Goal: Task Accomplishment & Management: Use online tool/utility

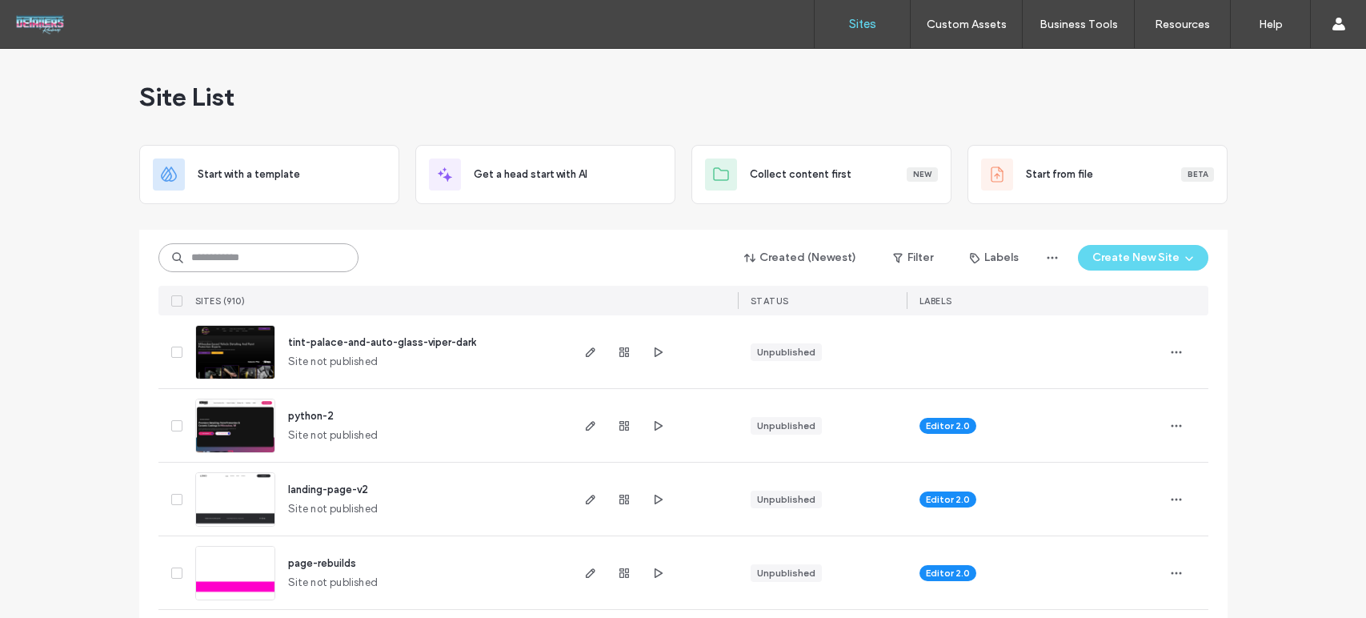
click at [295, 243] on input at bounding box center [258, 257] width 200 height 29
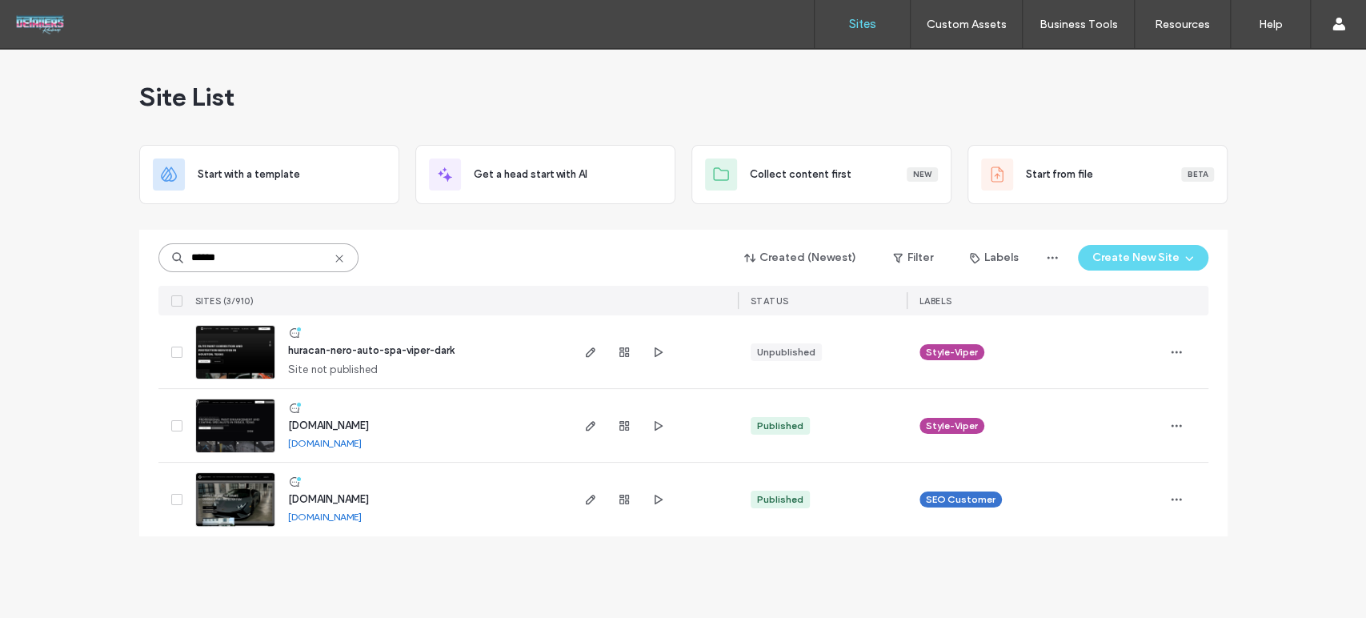
type input "******"
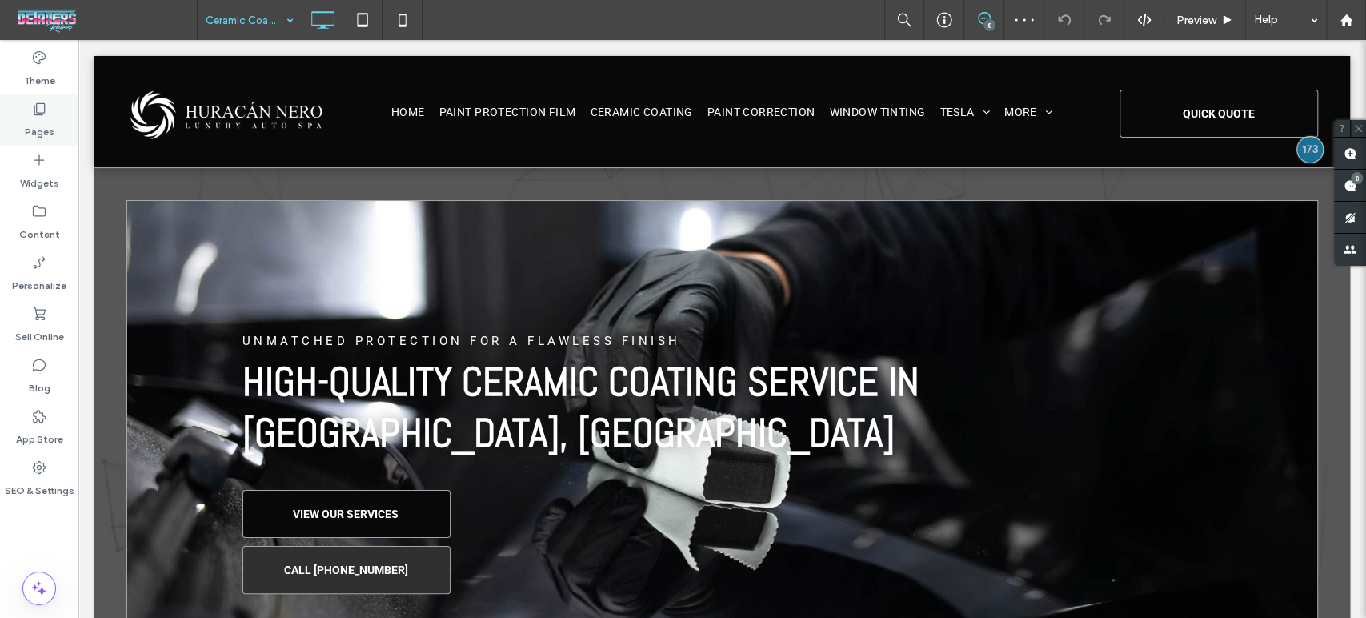
click at [39, 117] on label "Pages" at bounding box center [40, 128] width 30 height 22
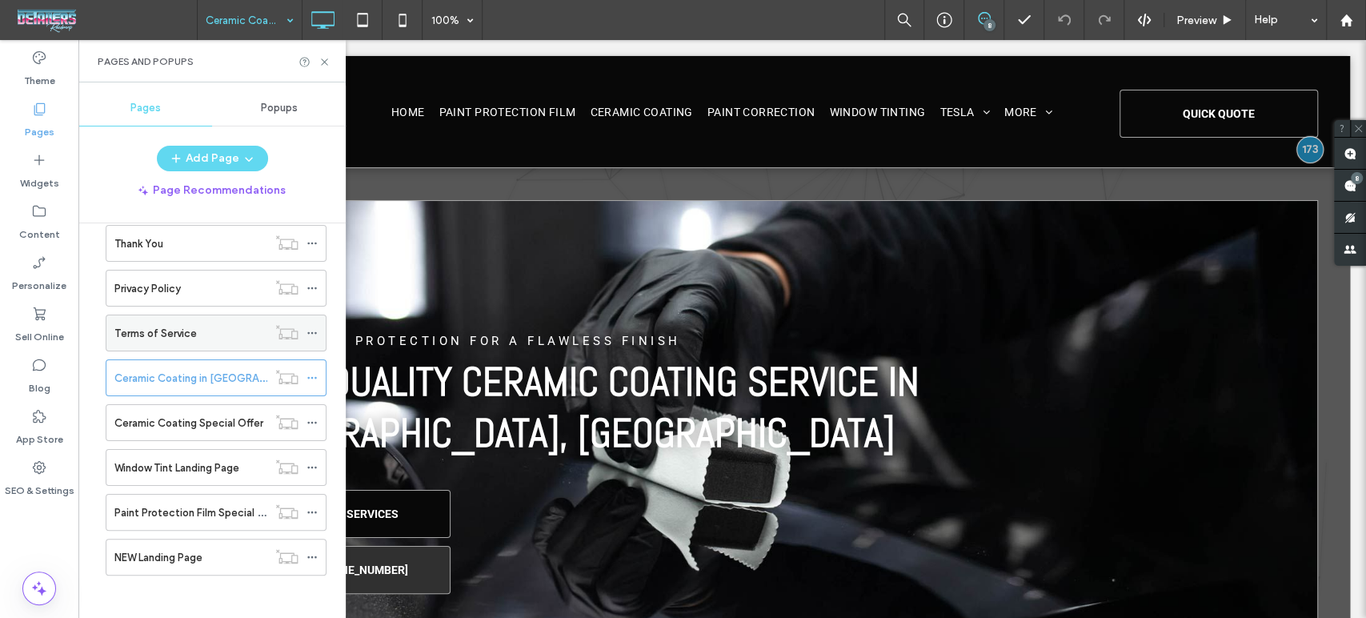
scroll to position [431, 0]
click at [186, 555] on label "NEW Landing Page" at bounding box center [158, 556] width 88 height 28
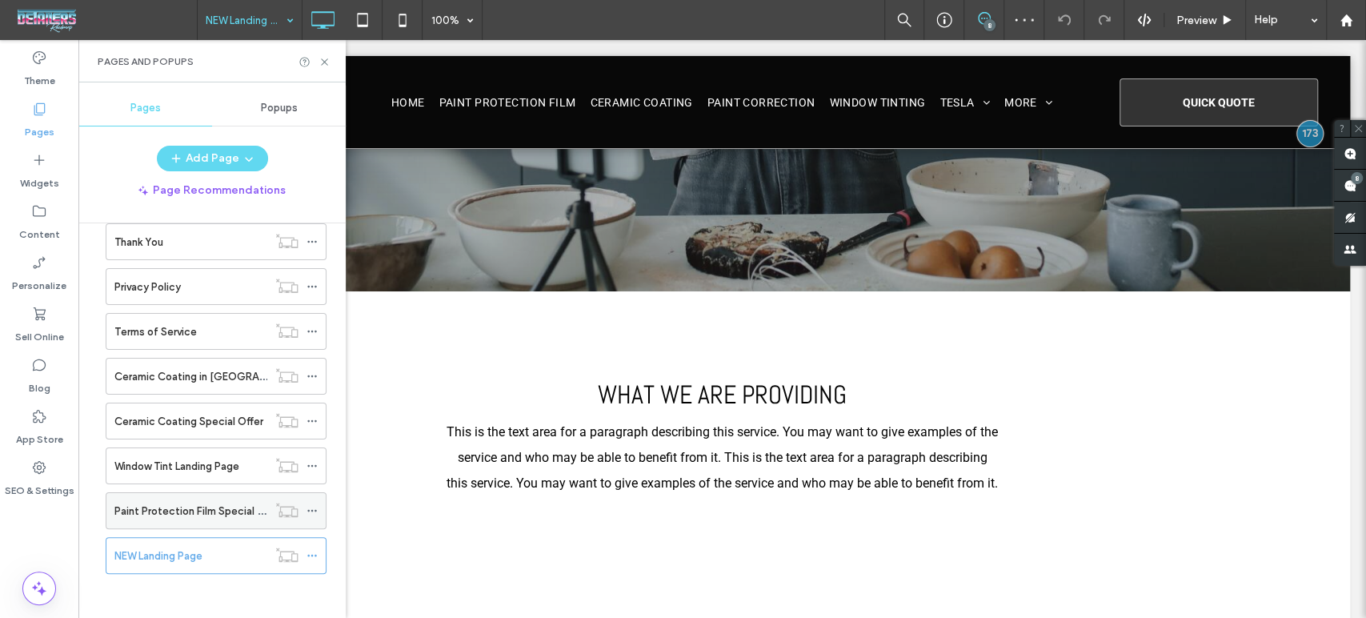
scroll to position [978, 0]
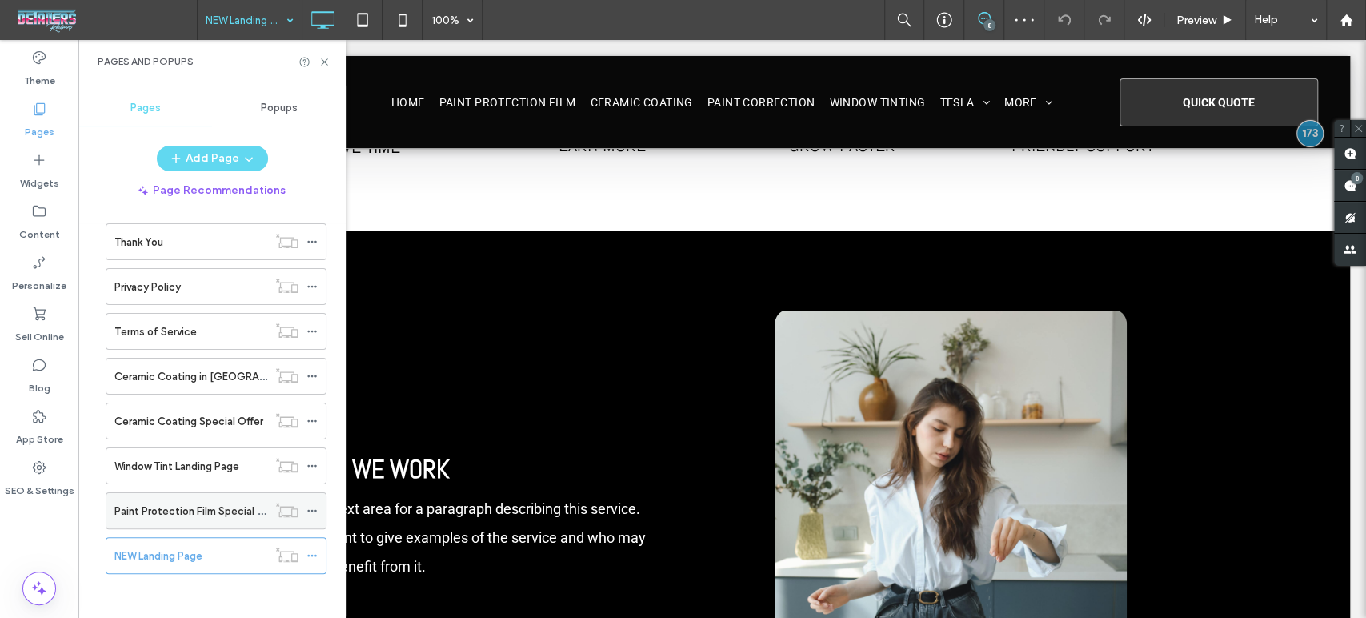
click at [186, 499] on label "Paint Protection Film Special Offer" at bounding box center [198, 511] width 168 height 28
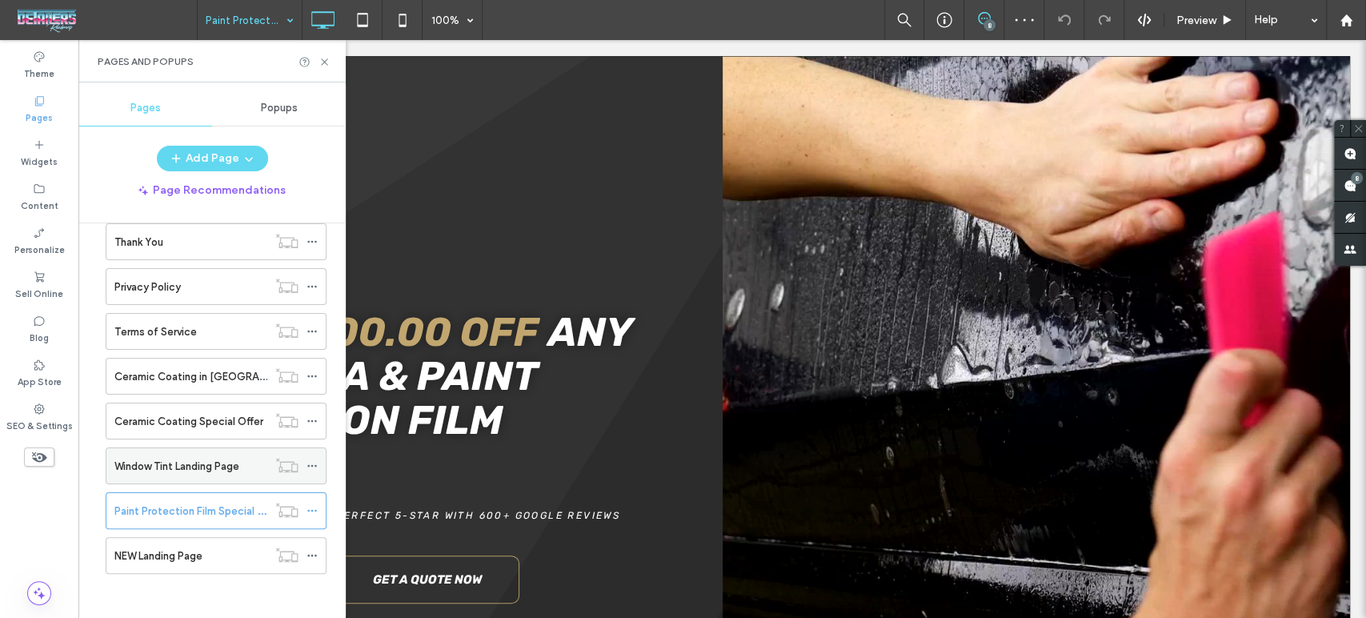
click at [172, 468] on label "Window Tint Landing Page" at bounding box center [176, 466] width 125 height 28
click at [323, 63] on icon at bounding box center [325, 62] width 12 height 12
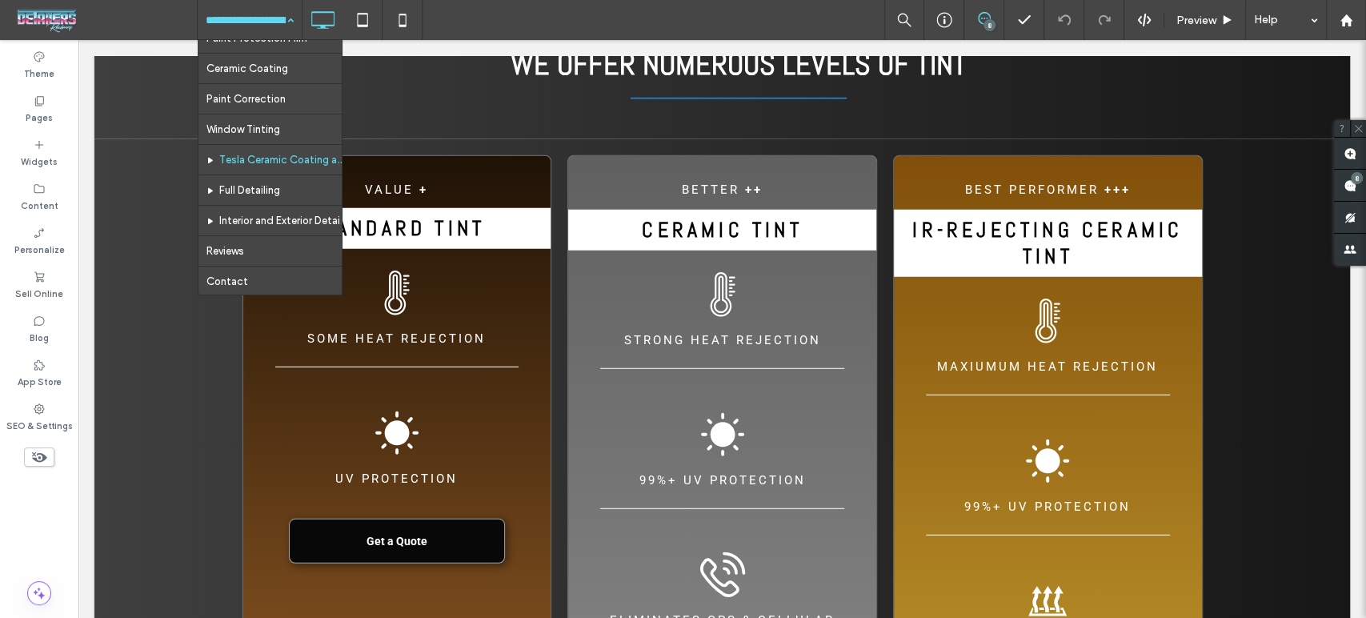
scroll to position [89, 0]
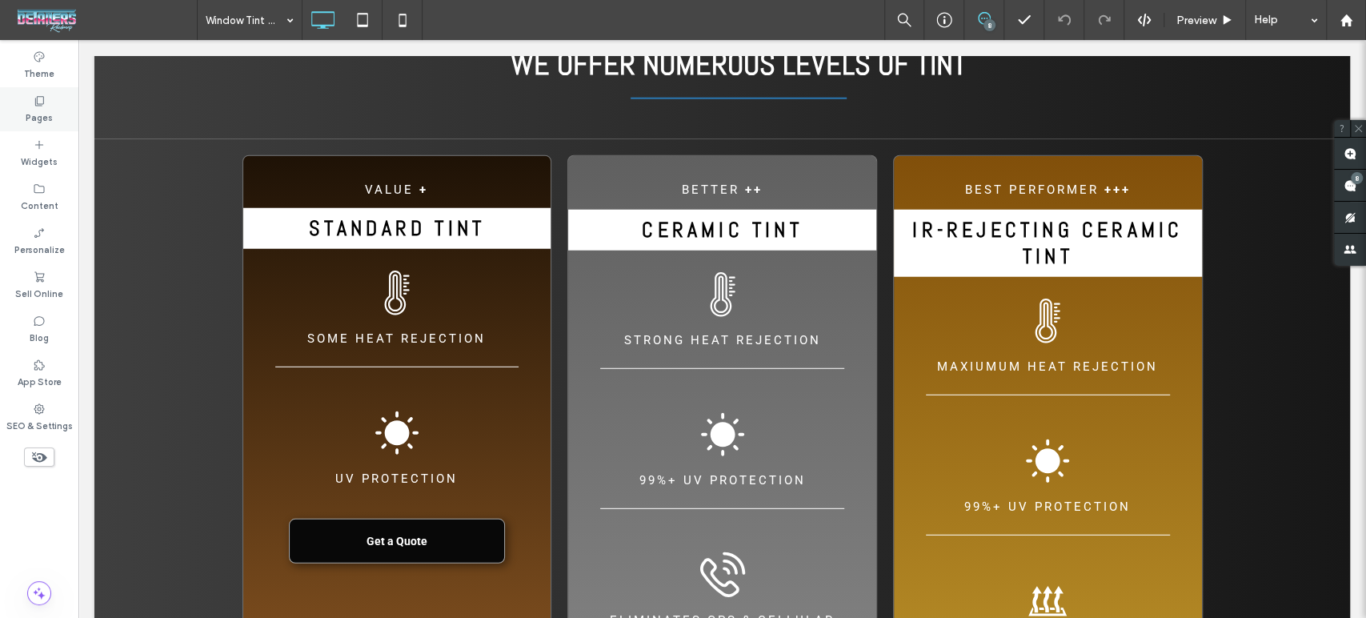
click at [34, 107] on label "Pages" at bounding box center [39, 116] width 27 height 18
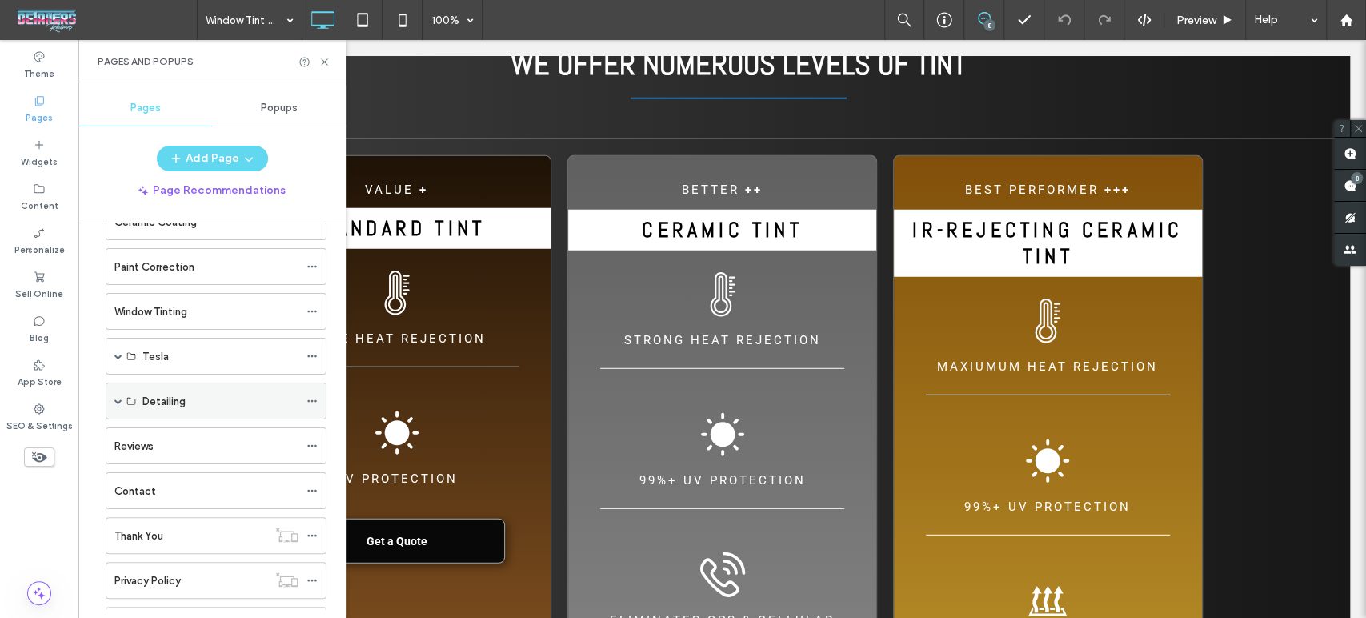
scroll to position [178, 0]
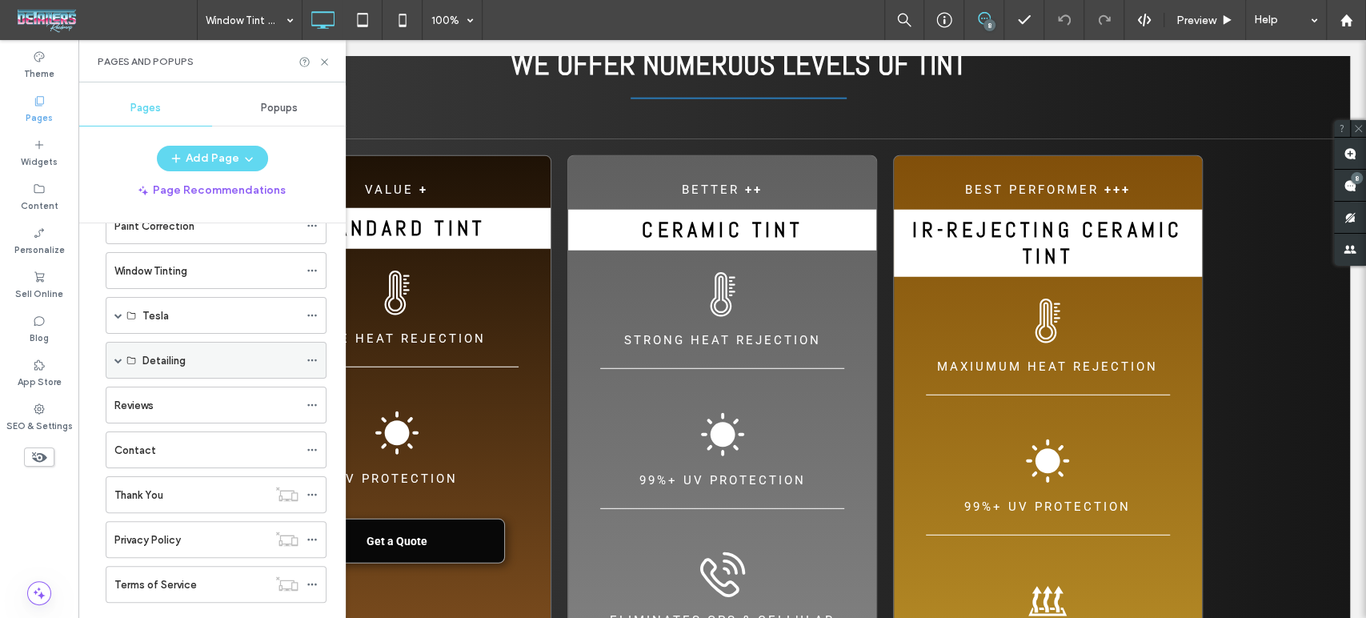
click at [211, 370] on div "Detailing" at bounding box center [220, 360] width 156 height 35
click at [128, 358] on icon at bounding box center [131, 360] width 10 height 10
click at [124, 359] on div "Detailing" at bounding box center [216, 360] width 221 height 37
click at [123, 361] on div "Detailing" at bounding box center [216, 360] width 221 height 37
click at [116, 371] on span at bounding box center [118, 360] width 8 height 35
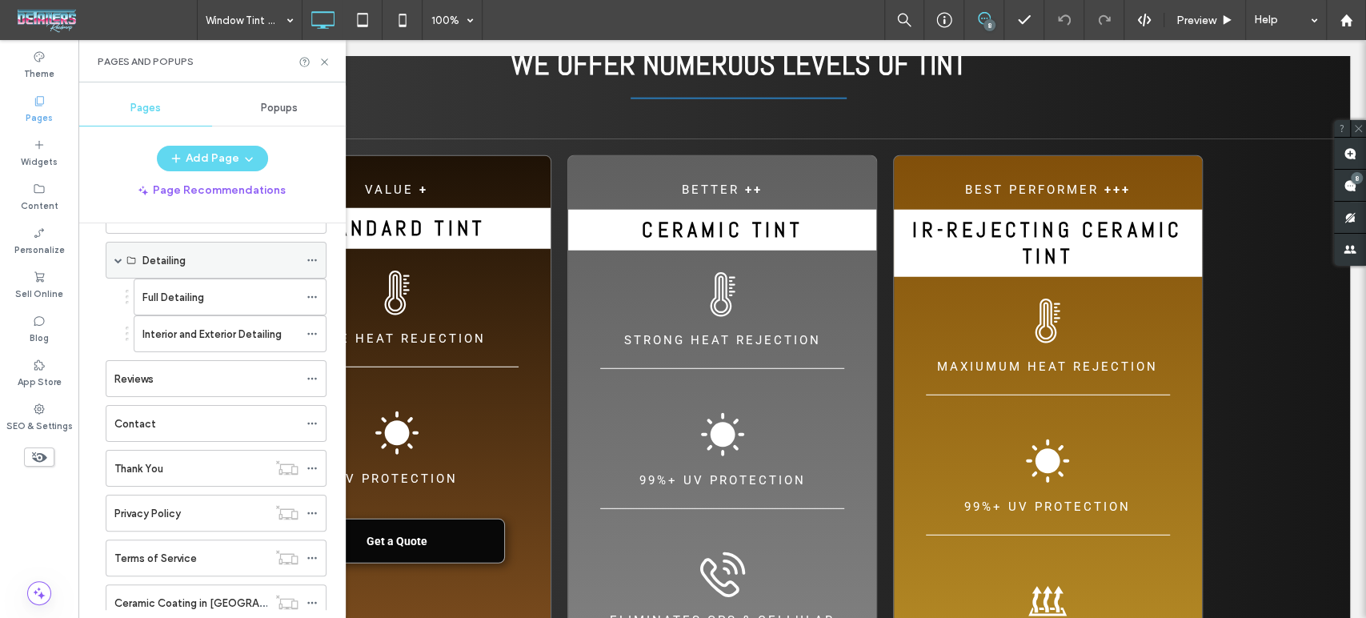
scroll to position [237, 0]
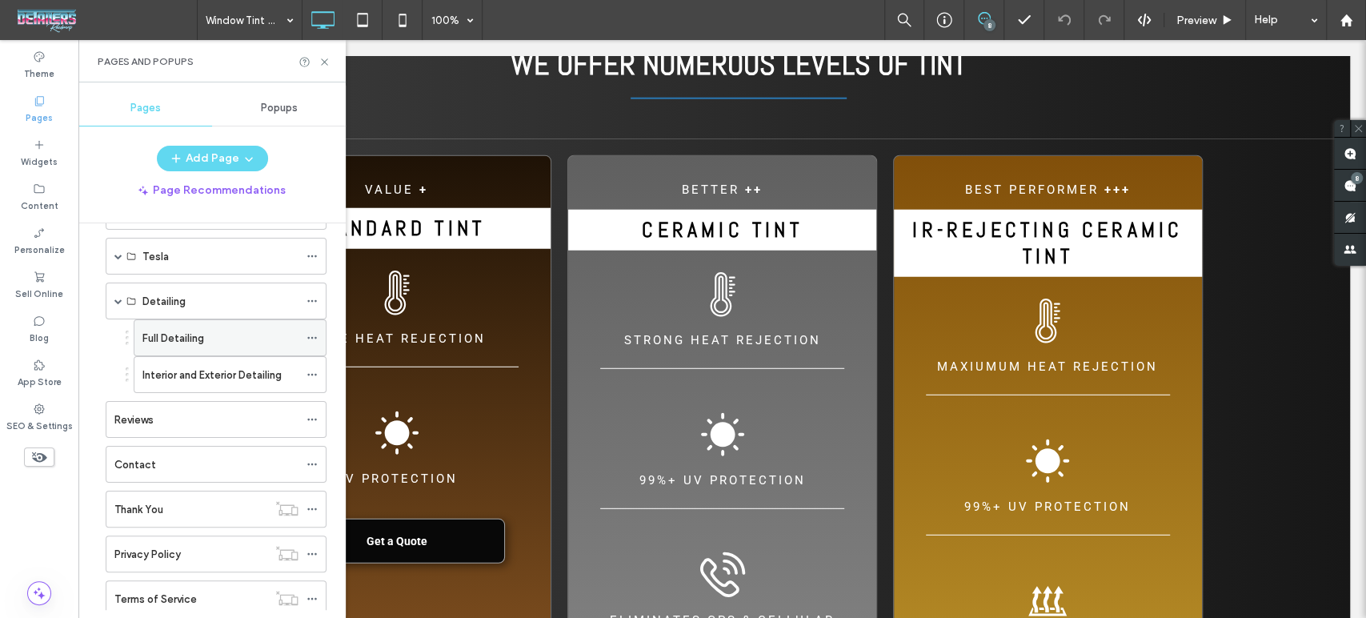
click at [194, 351] on div "Full Detailing" at bounding box center [220, 337] width 156 height 35
click at [194, 338] on div at bounding box center [683, 309] width 1366 height 618
click at [320, 57] on icon at bounding box center [325, 62] width 12 height 12
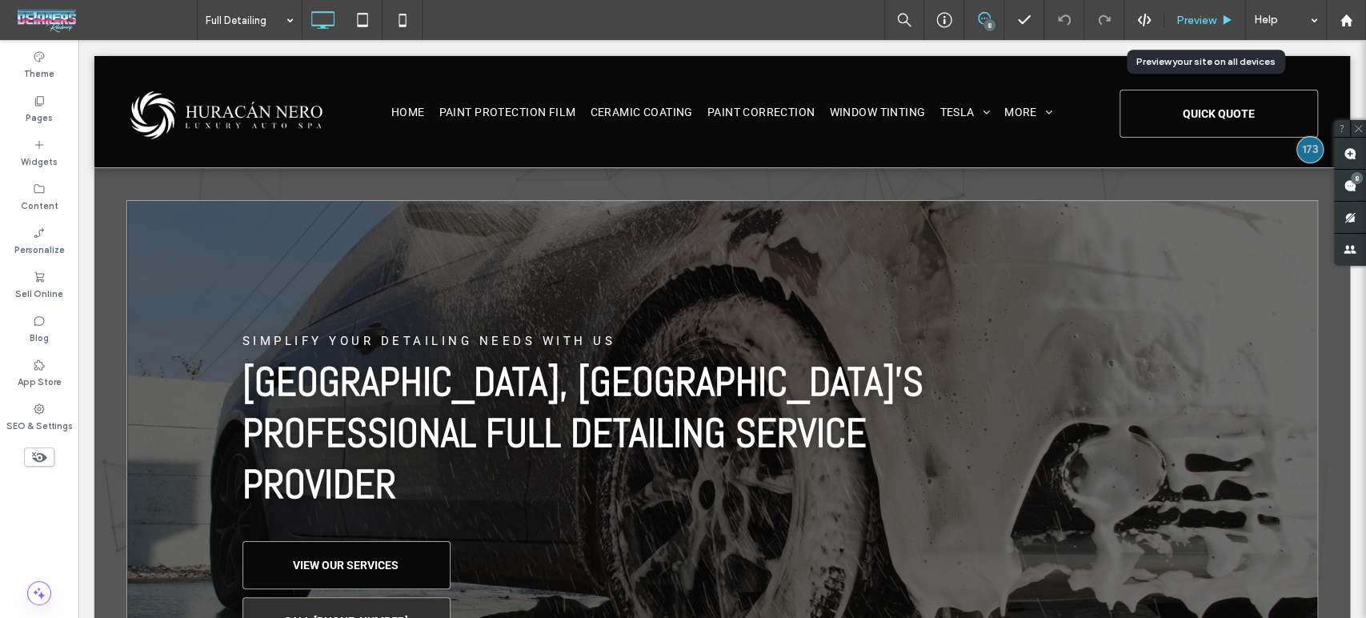
click at [1185, 14] on span "Preview" at bounding box center [1197, 21] width 40 height 14
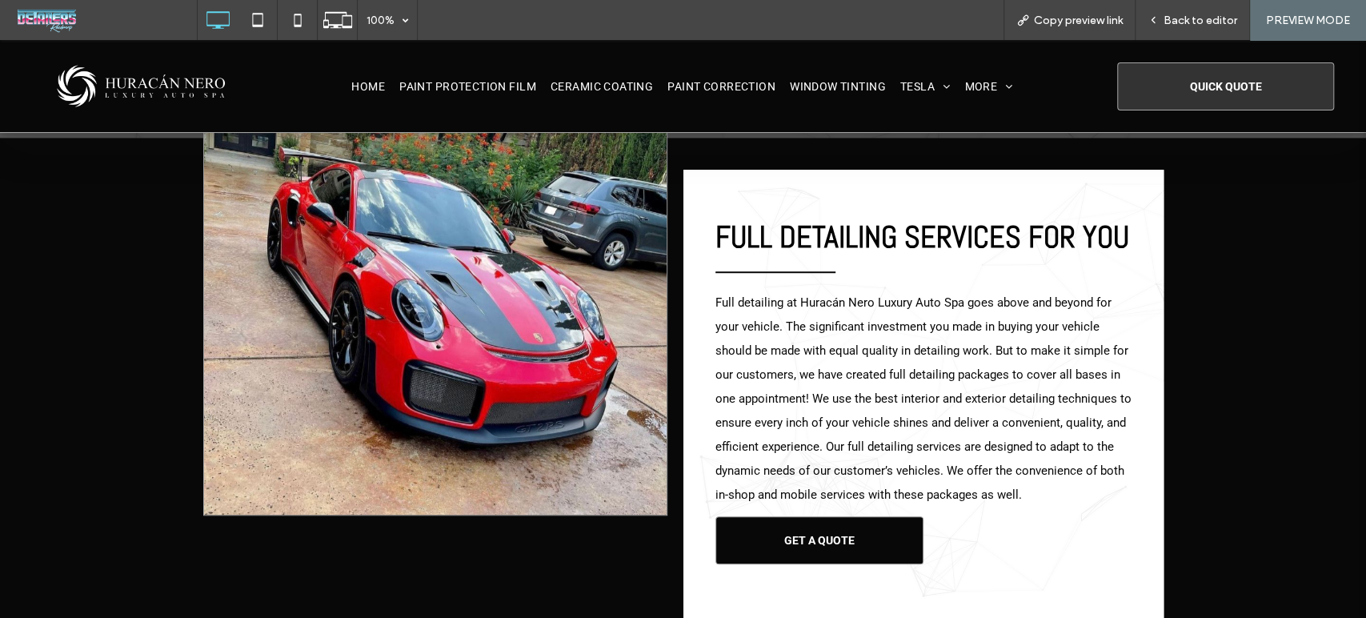
scroll to position [800, 0]
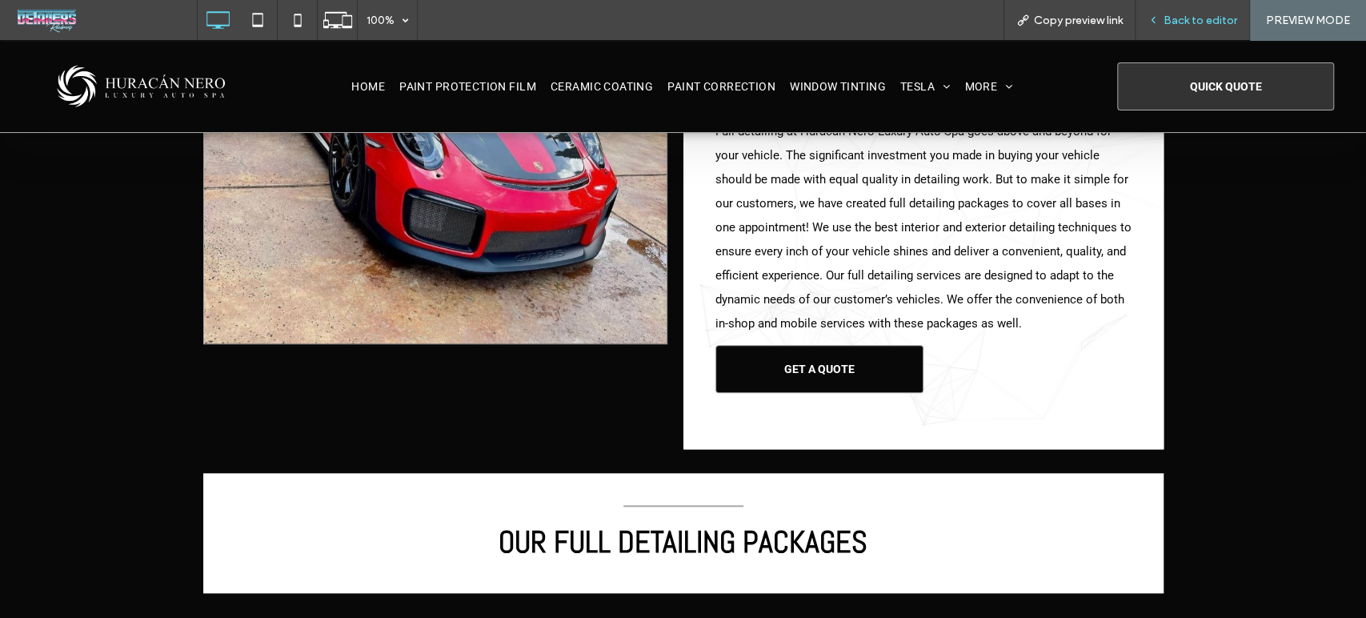
click at [1218, 29] on div "Back to editor" at bounding box center [1193, 20] width 114 height 40
click at [1178, 30] on div "Back to editor" at bounding box center [1193, 20] width 114 height 40
click at [1200, 18] on span "Back to editor" at bounding box center [1201, 21] width 74 height 14
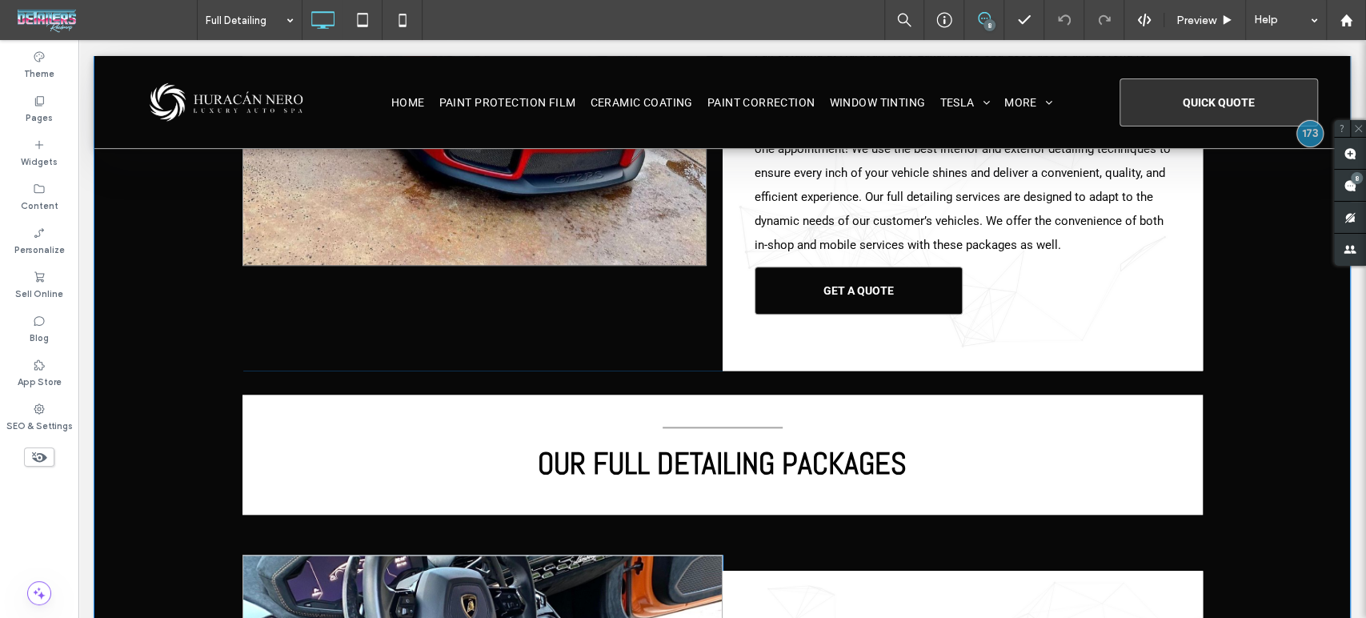
scroll to position [978, 0]
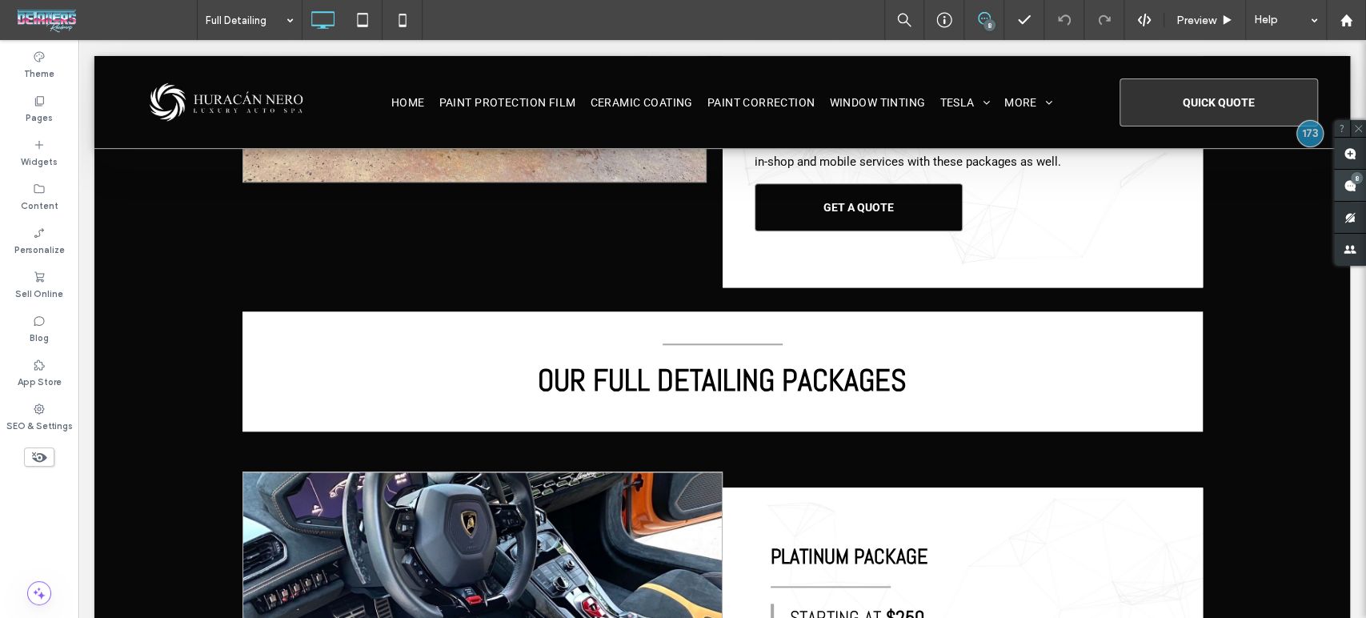
click at [1349, 190] on use at bounding box center [1350, 185] width 13 height 13
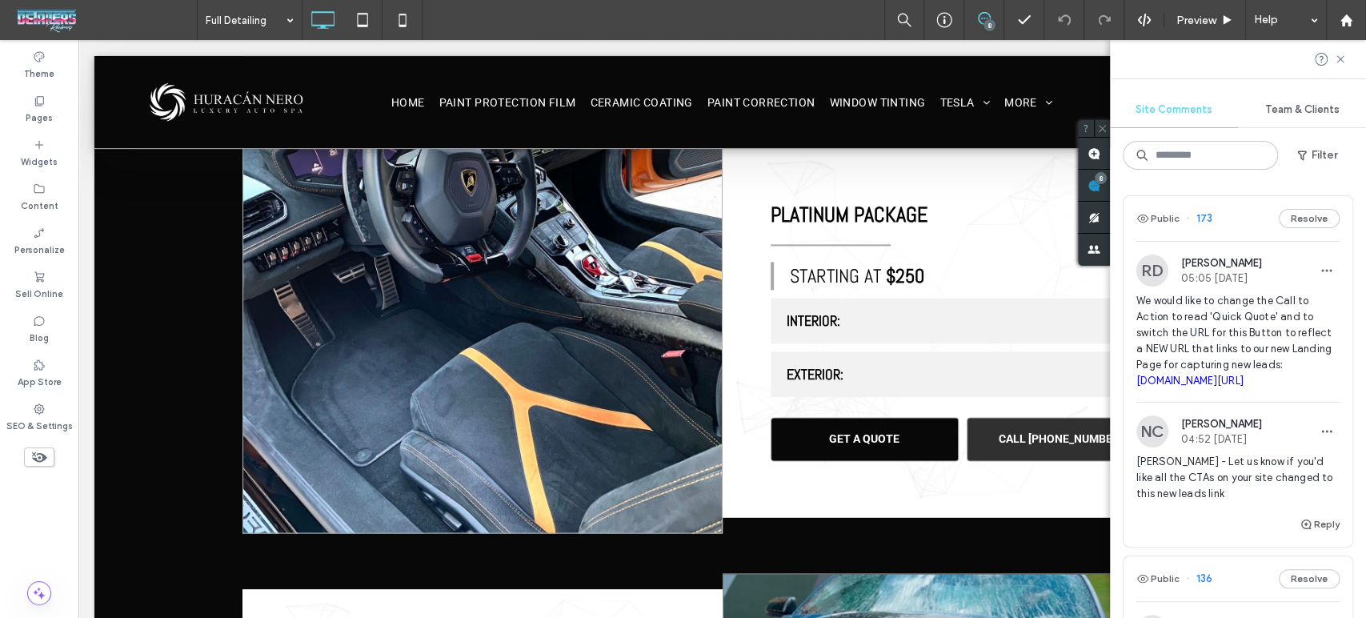
scroll to position [1333, 0]
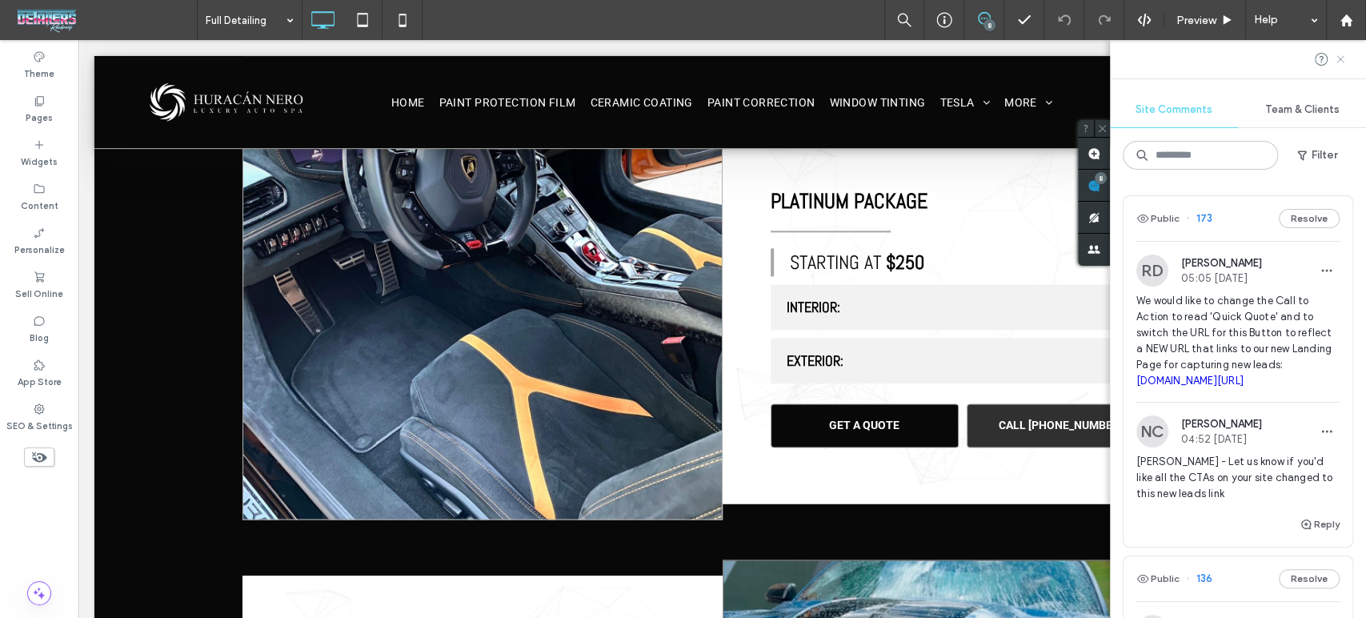
click at [1337, 55] on use at bounding box center [1340, 58] width 7 height 7
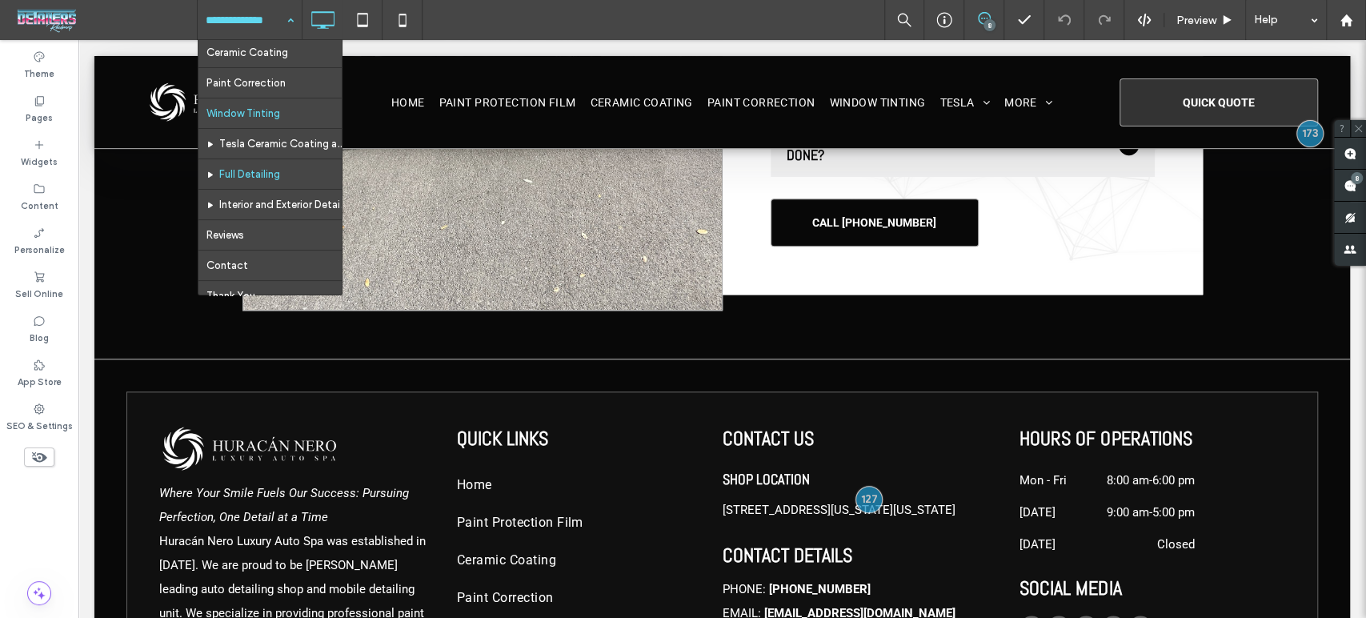
scroll to position [178, 0]
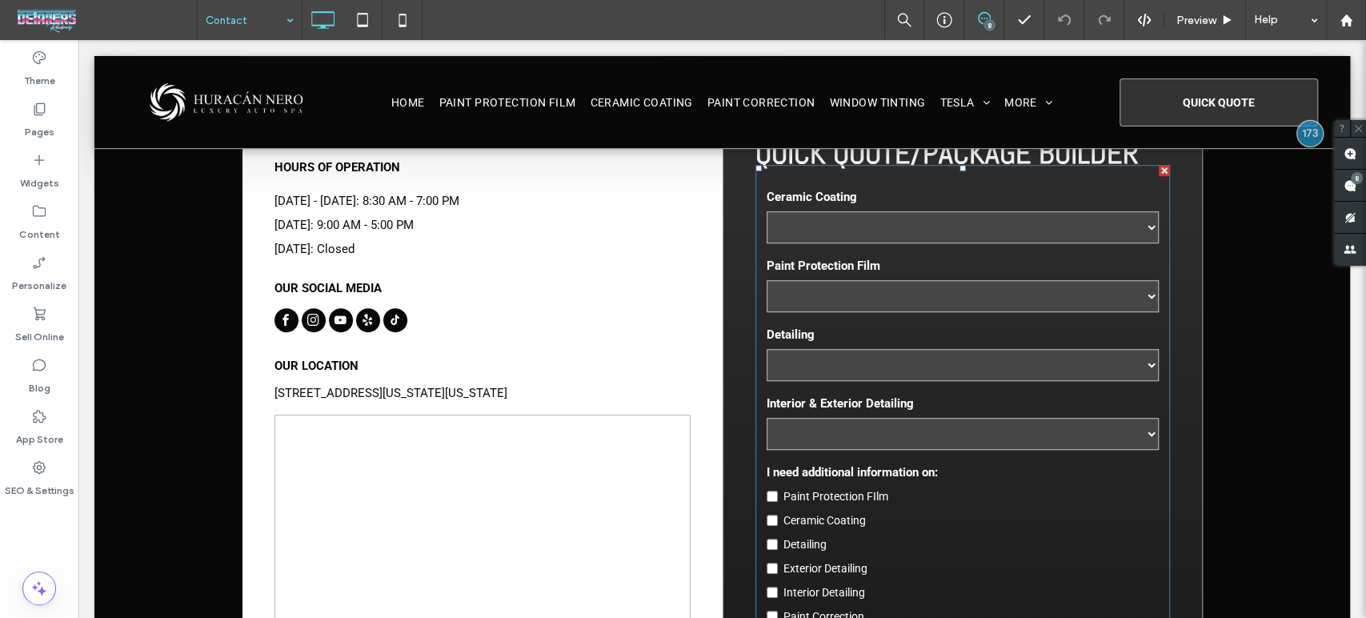
scroll to position [267, 0]
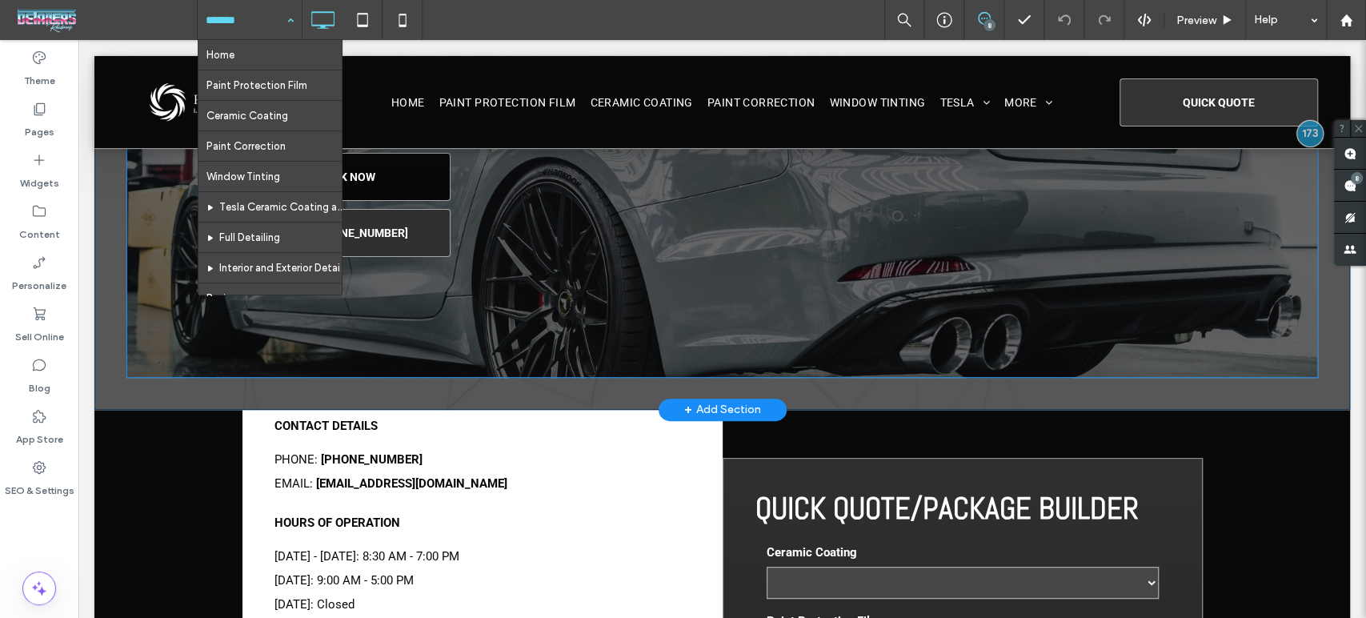
click at [493, 330] on div "CONTACT US CONTACT HURACÁN NERO LUXURY AUTO SPA BOOK NOW CALL [PHONE_NUMBER] Cl…" at bounding box center [722, 145] width 1192 height 463
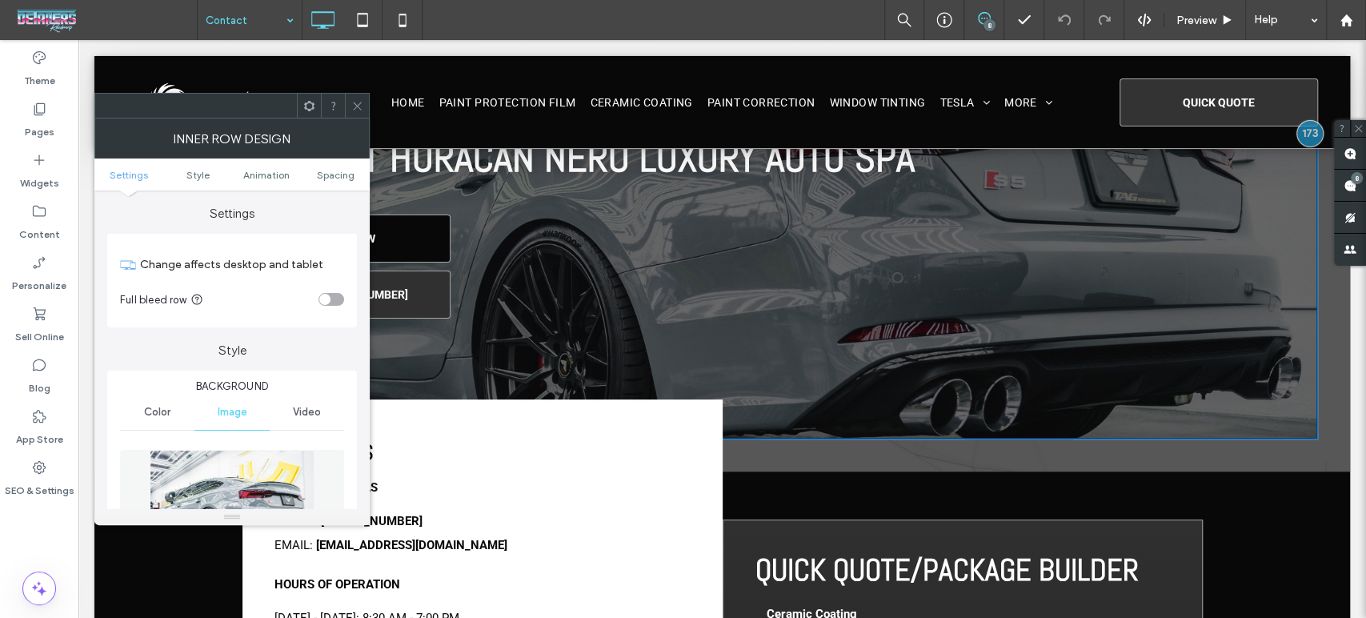
scroll to position [0, 0]
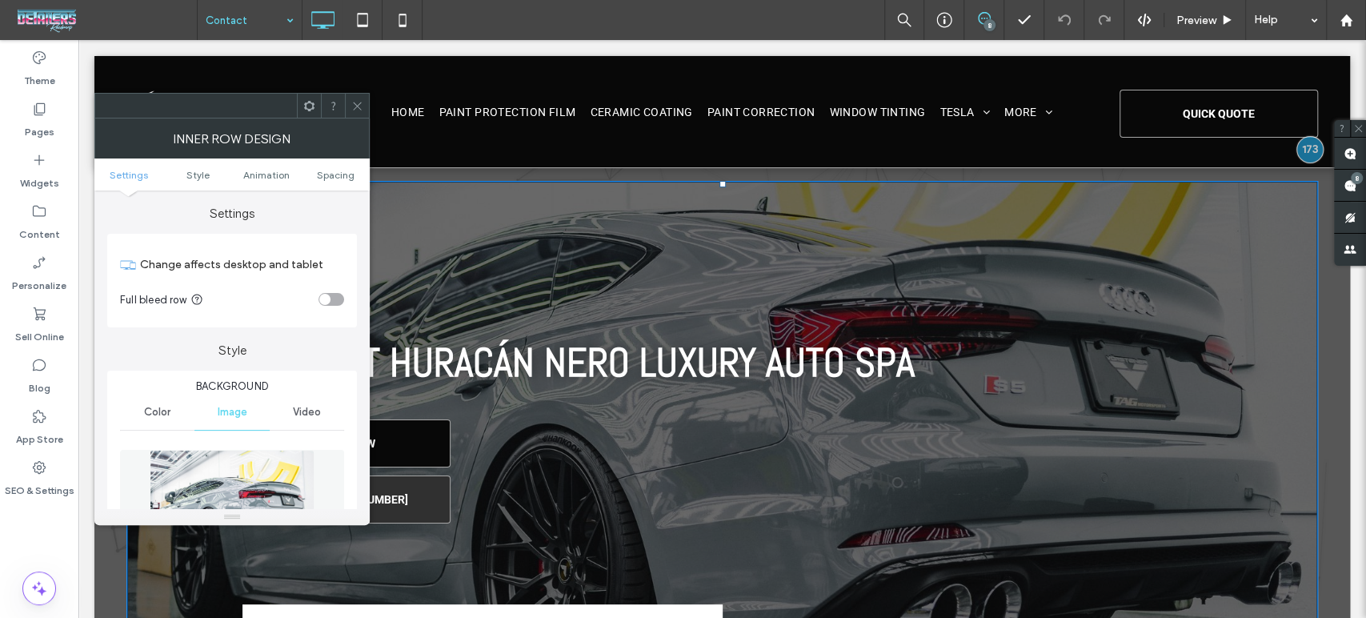
click at [365, 117] on div at bounding box center [357, 106] width 24 height 24
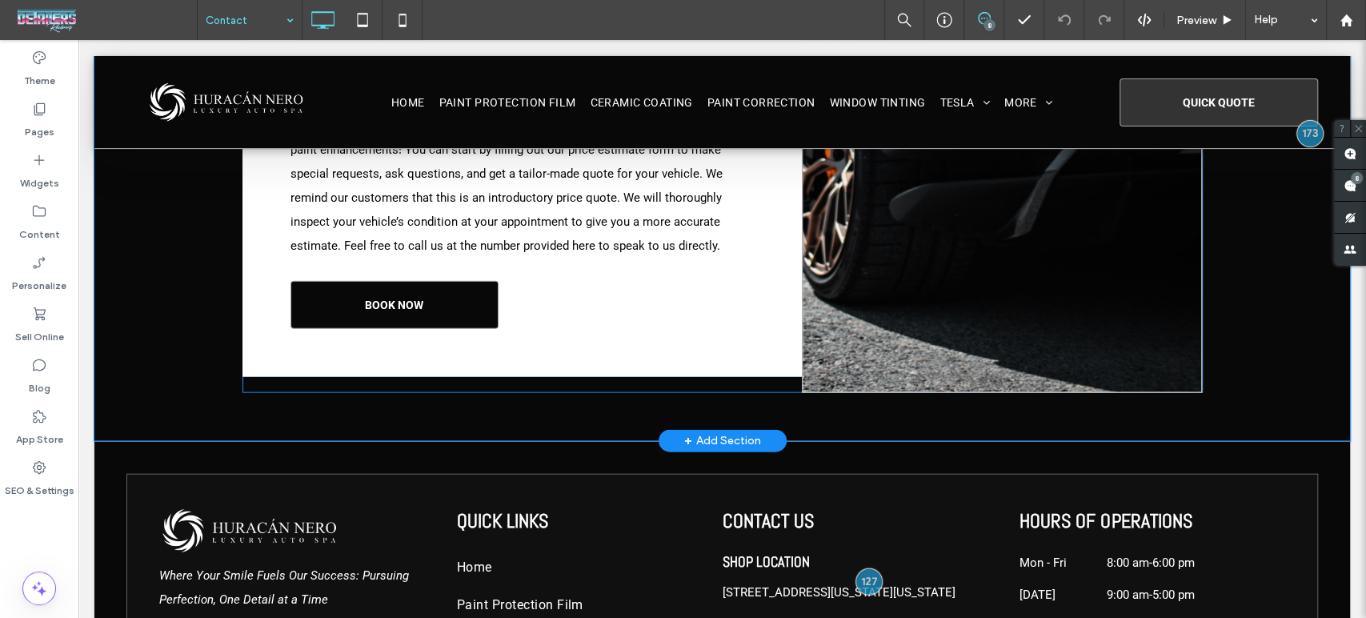
scroll to position [2223, 0]
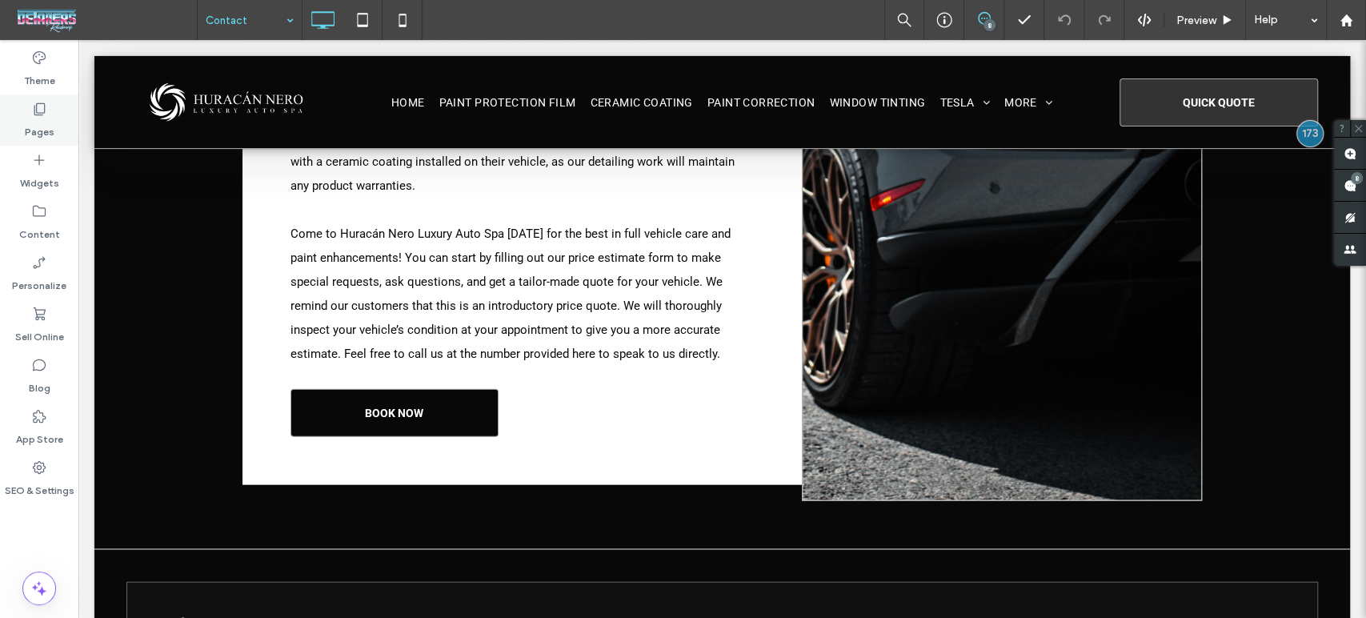
click at [45, 116] on icon at bounding box center [39, 109] width 16 height 16
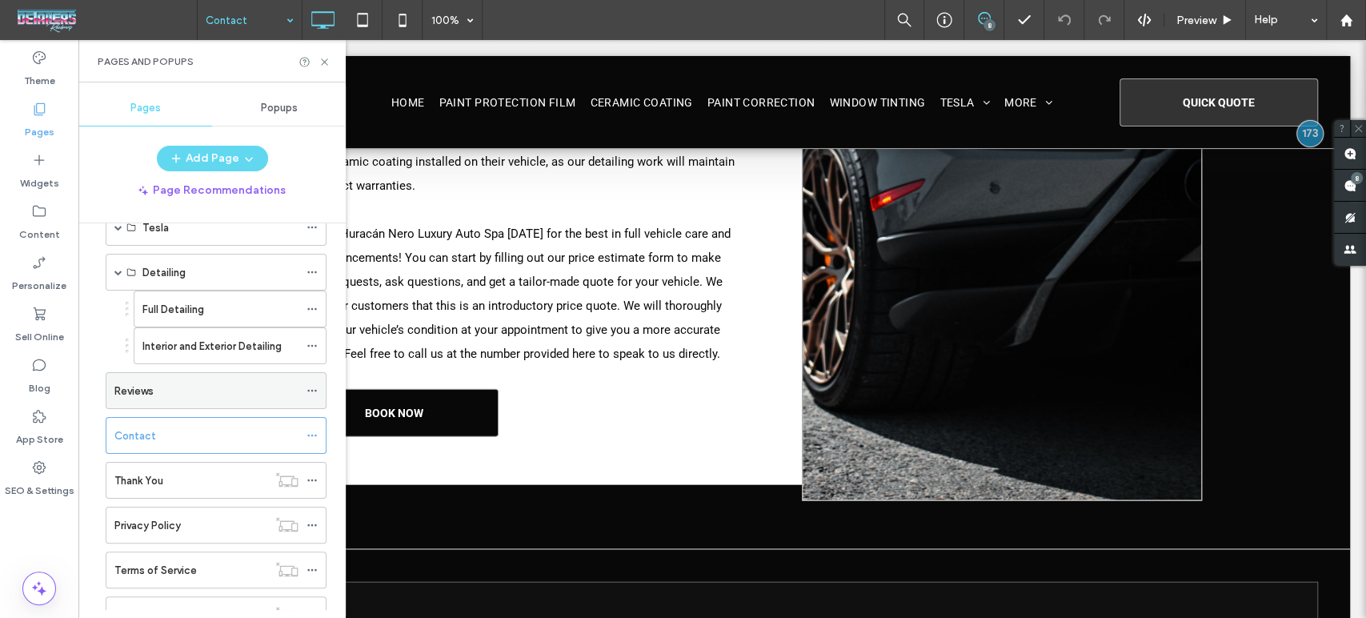
scroll to position [267, 0]
click at [324, 59] on icon at bounding box center [325, 62] width 12 height 12
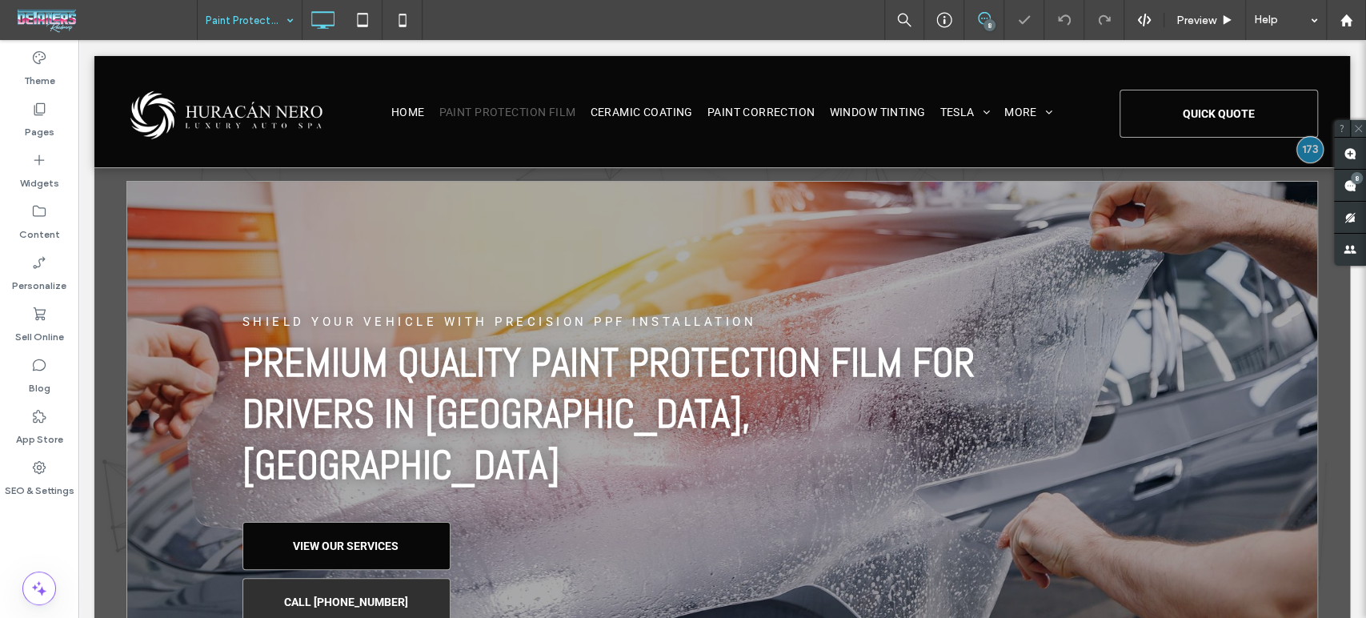
click at [1357, 126] on icon at bounding box center [1358, 128] width 10 height 10
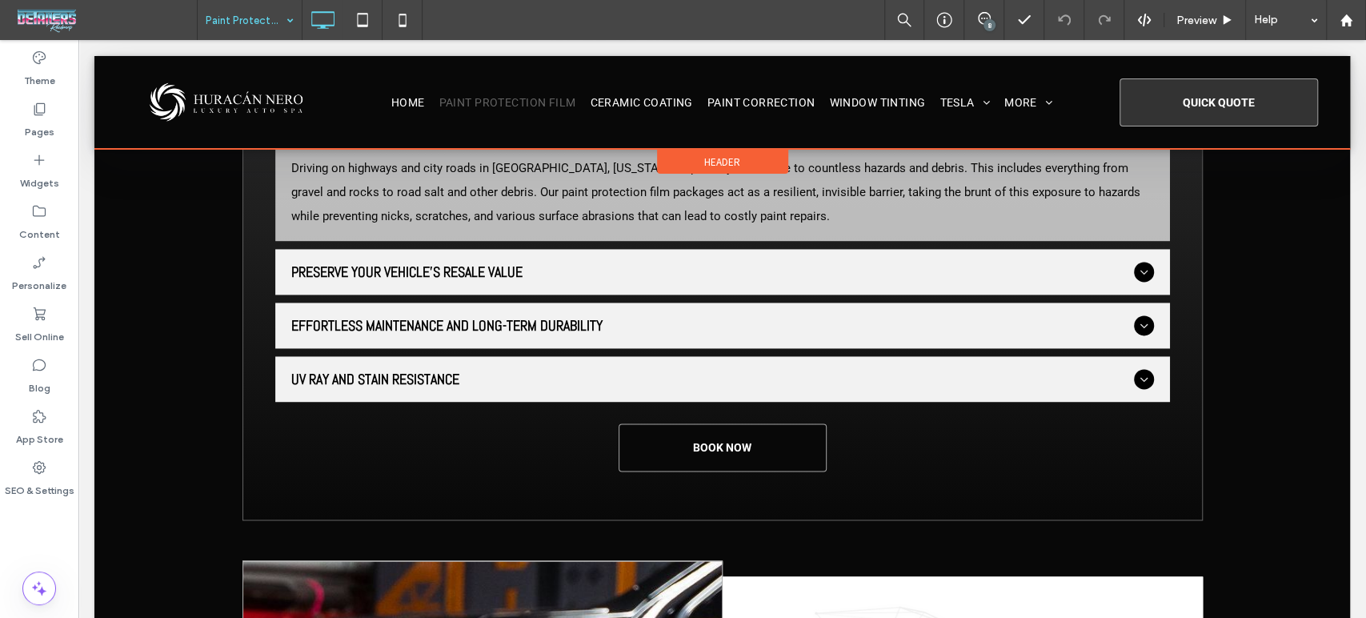
scroll to position [5598, 0]
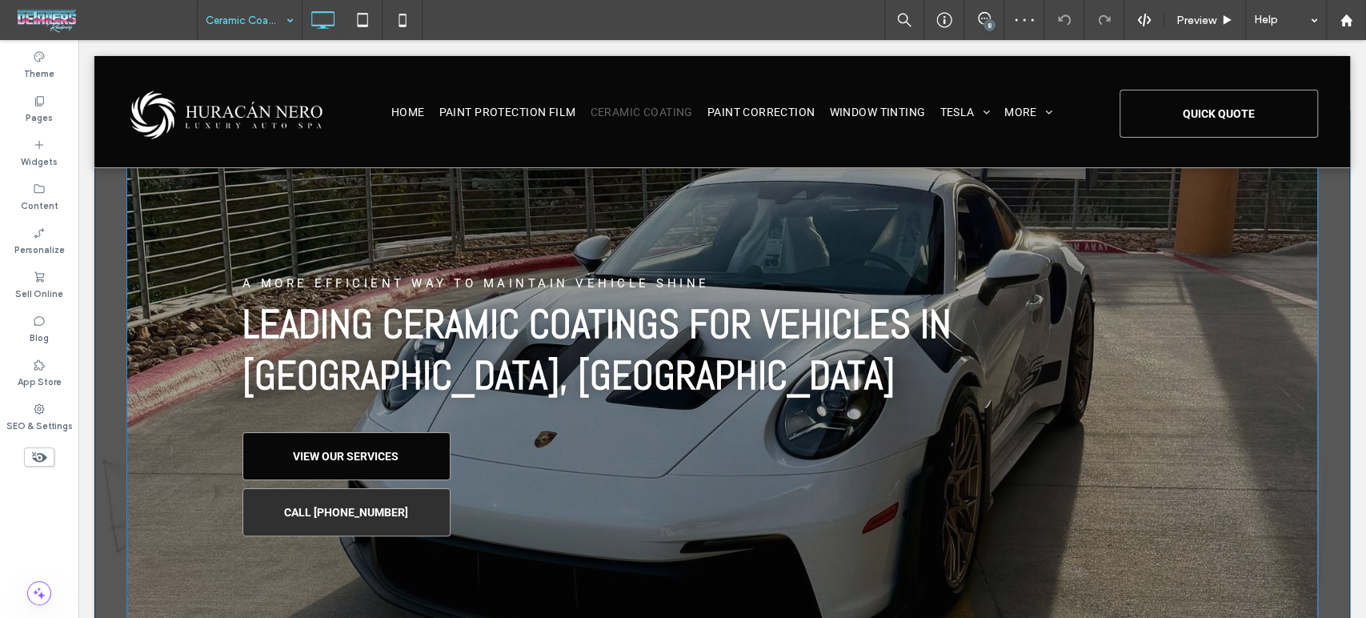
scroll to position [89, 0]
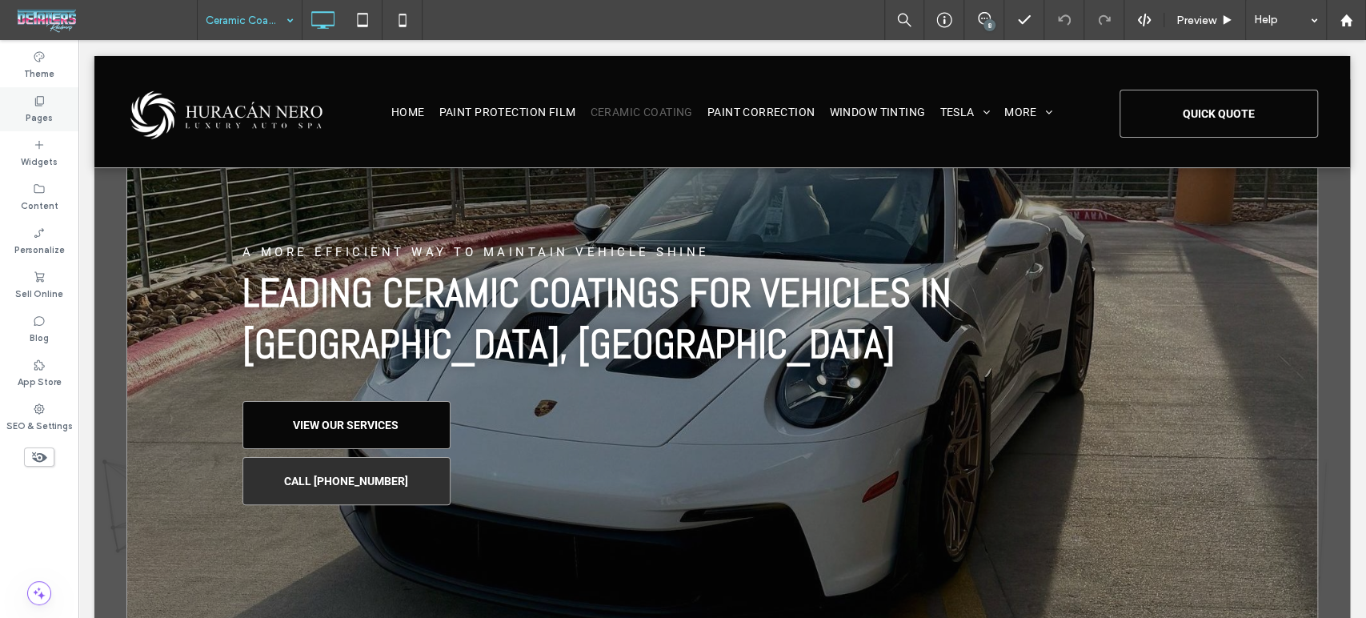
click at [36, 102] on icon at bounding box center [39, 100] width 13 height 13
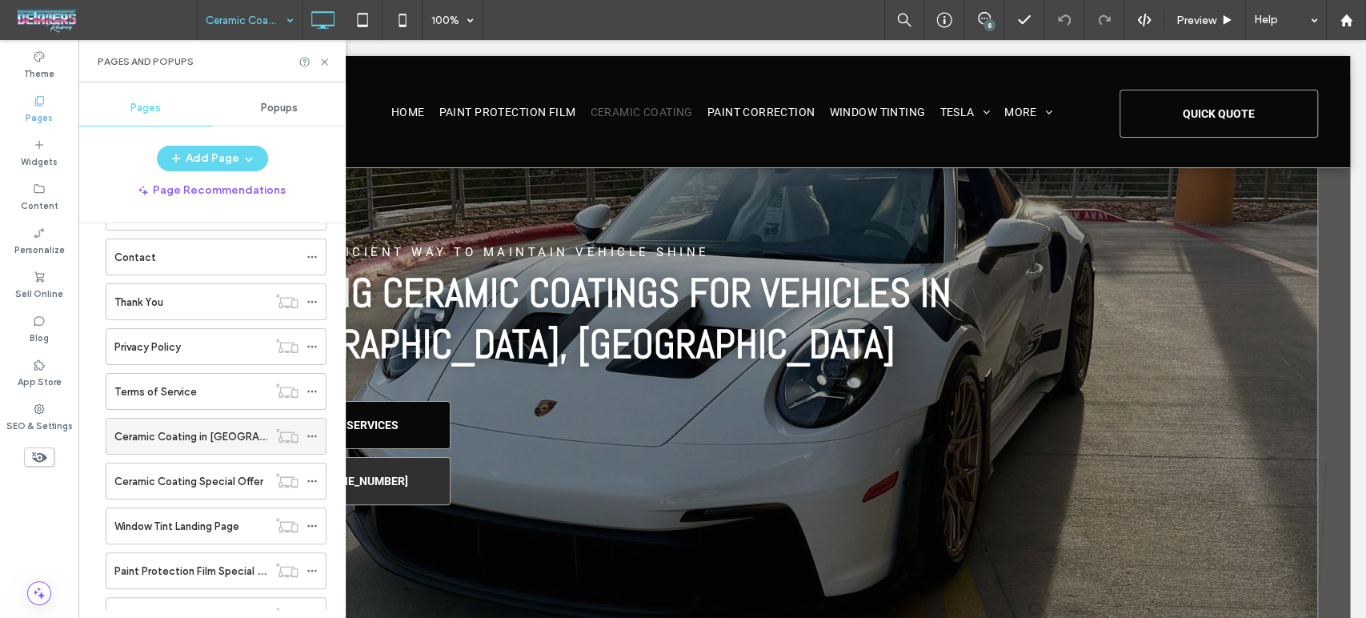
scroll to position [355, 0]
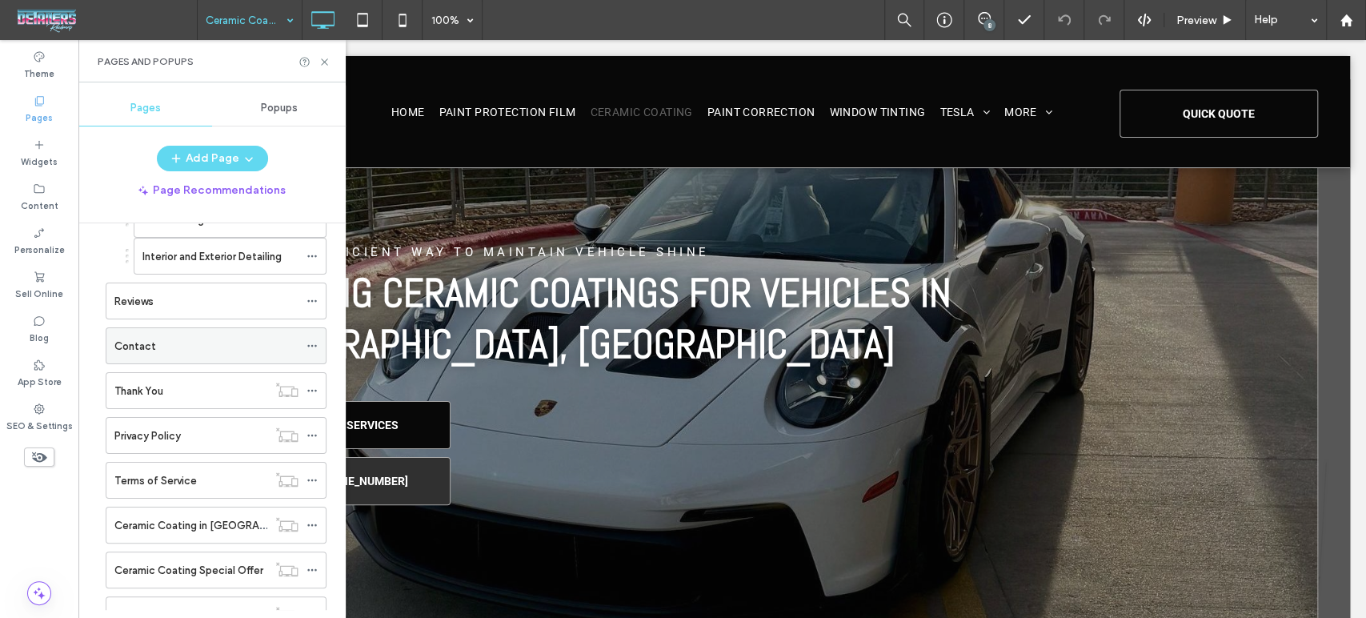
click at [312, 345] on use at bounding box center [311, 346] width 9 height 2
click at [235, 152] on button "Add Page" at bounding box center [212, 159] width 111 height 26
